Goal: Find specific page/section: Find specific page/section

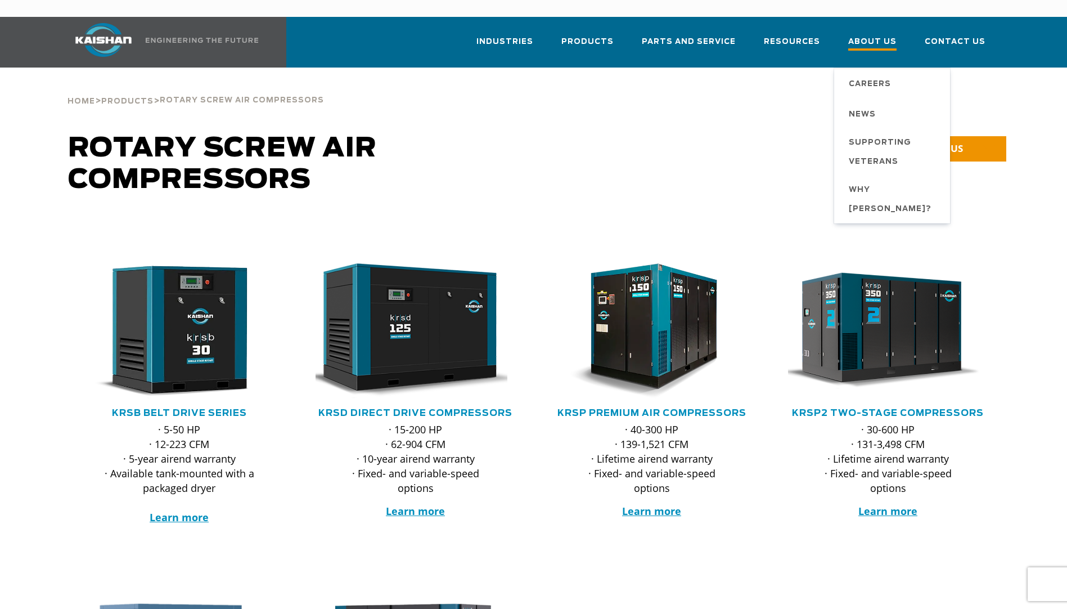
click at [876, 35] on span "About Us" at bounding box center [872, 42] width 48 height 15
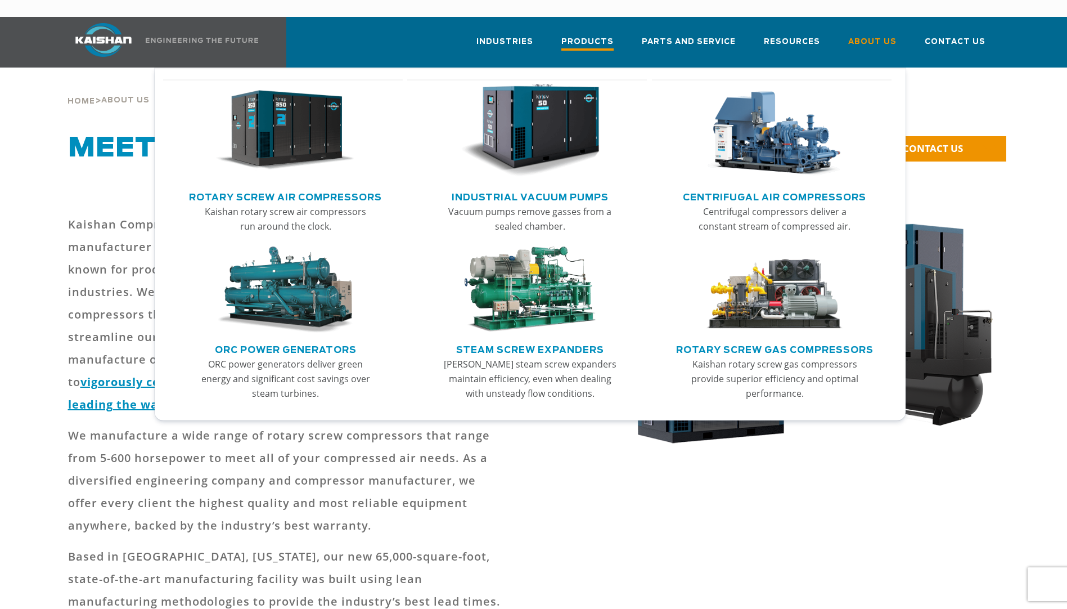
click at [594, 37] on link "Products" at bounding box center [587, 47] width 52 height 40
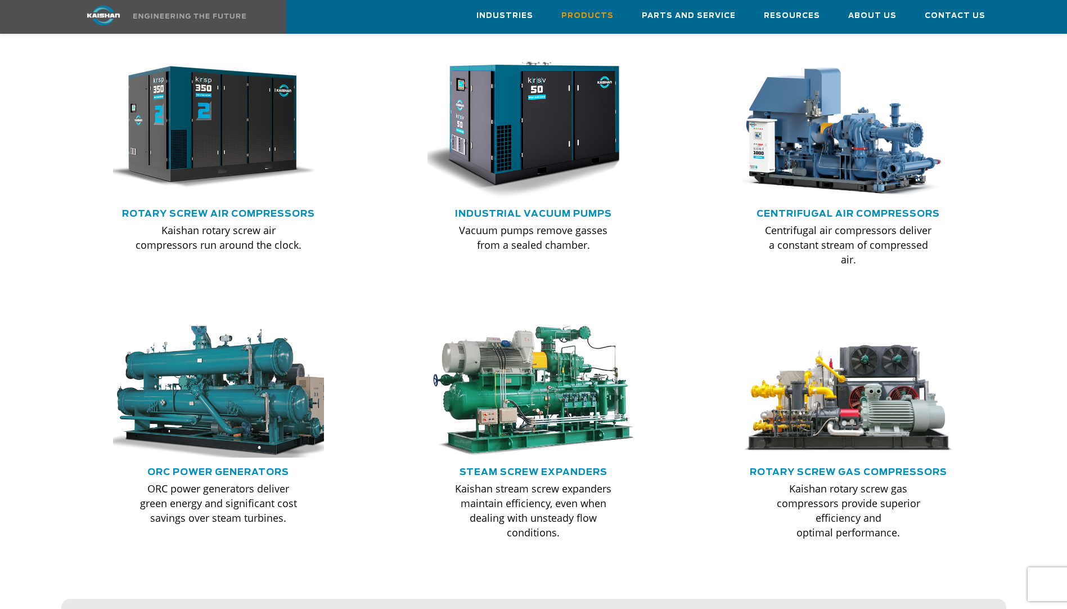
scroll to position [730, 0]
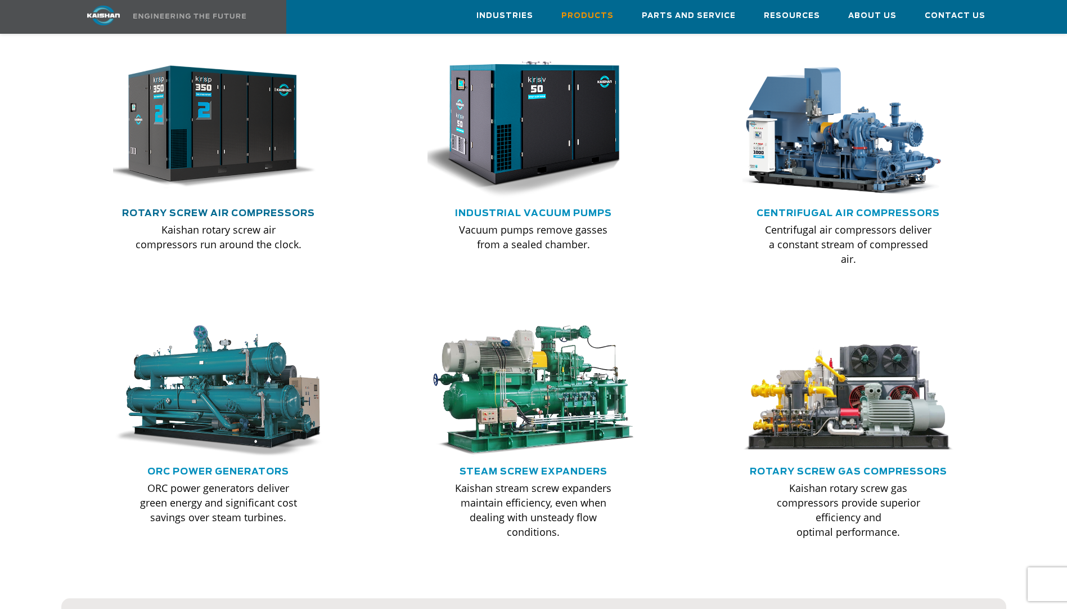
click at [223, 209] on link "Rotary Screw Air Compressors" at bounding box center [218, 213] width 193 height 9
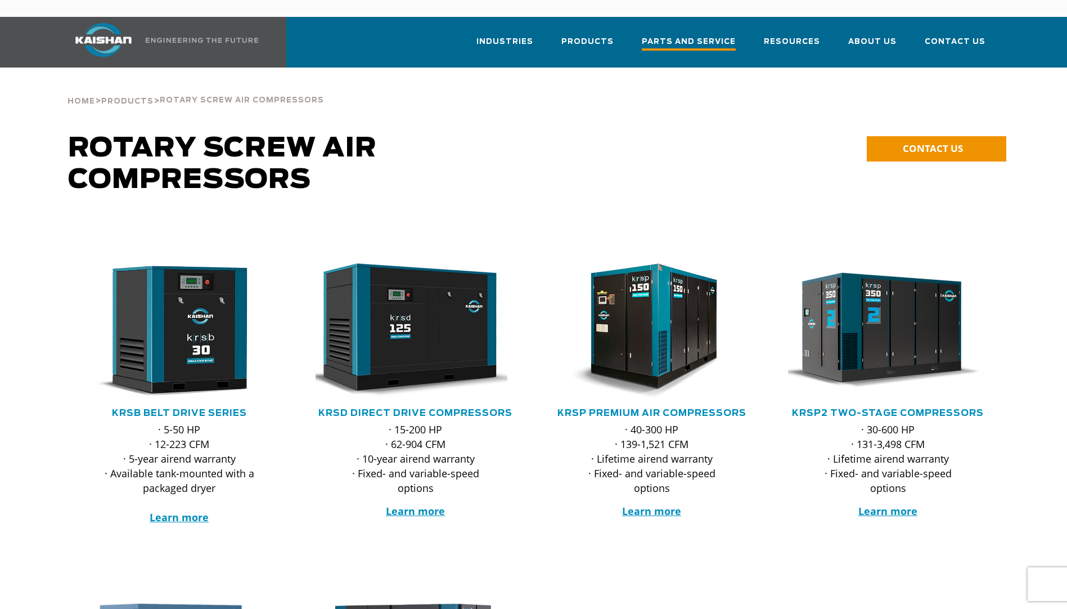
click at [669, 35] on span "Parts and Service" at bounding box center [689, 42] width 94 height 15
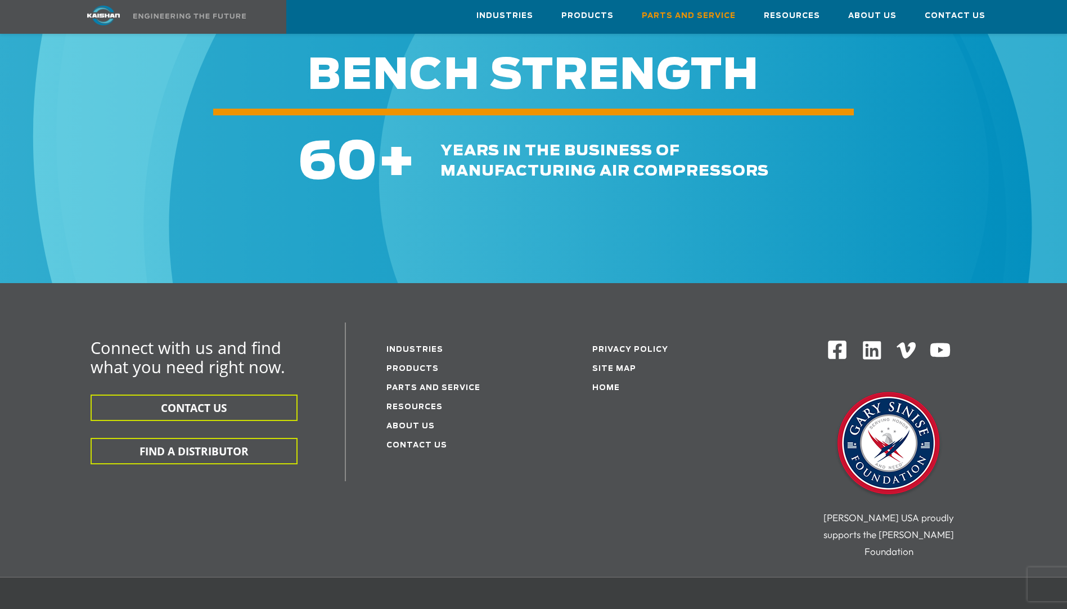
scroll to position [1292, 0]
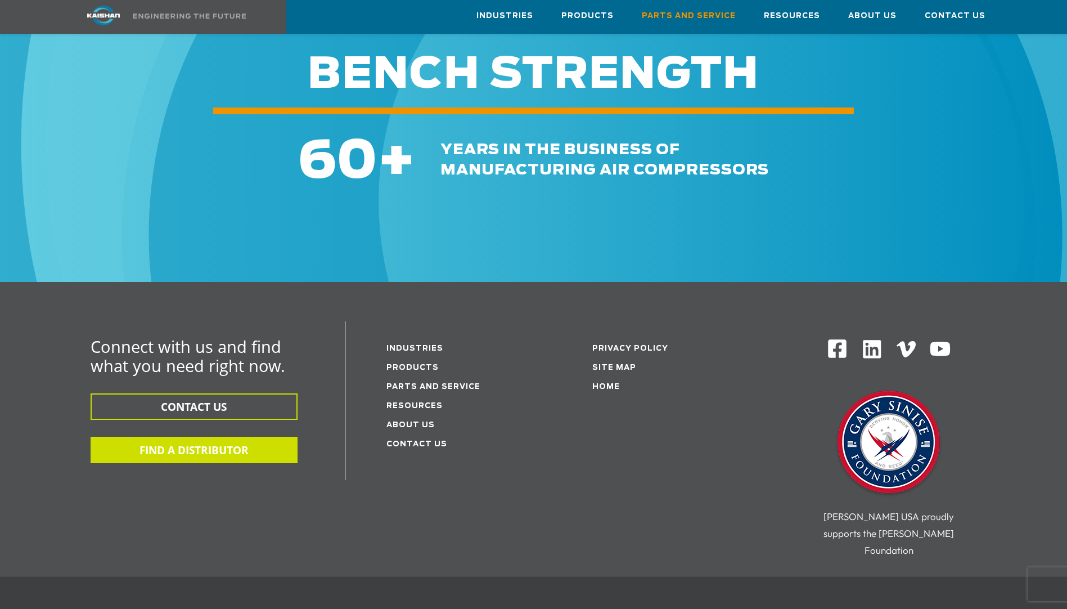
click at [253, 436] on button "FIND A DISTRIBUTOR" at bounding box center [194, 449] width 207 height 26
